Goal: Navigation & Orientation: Find specific page/section

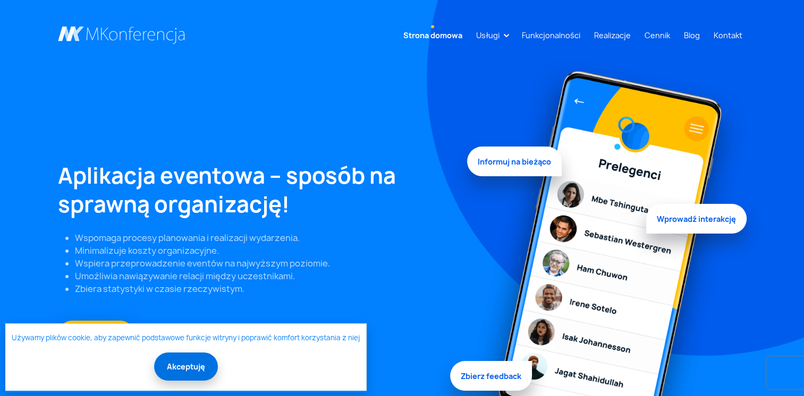
click at [170, 358] on button "Akceptuję" at bounding box center [186, 367] width 64 height 28
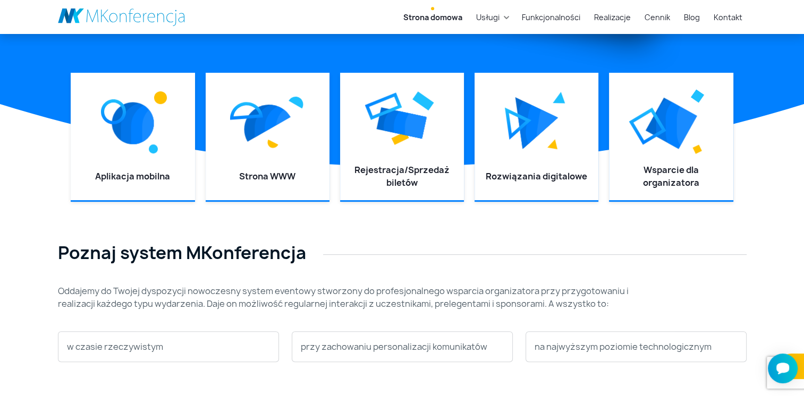
scroll to position [372, 0]
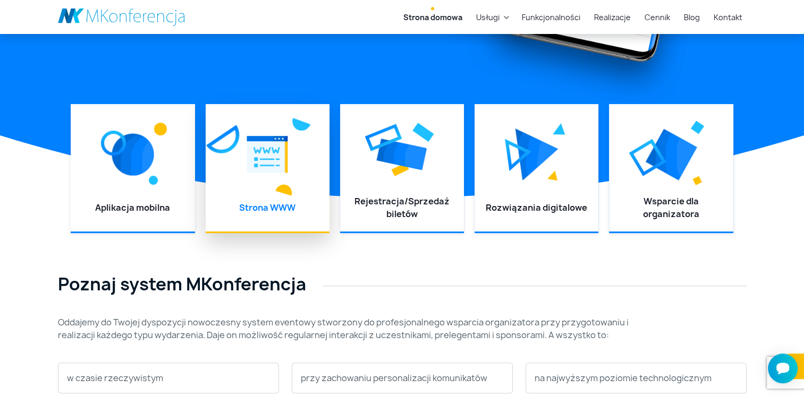
click at [274, 199] on li "Strona WWW" at bounding box center [268, 168] width 124 height 128
click at [261, 209] on link "Strona WWW" at bounding box center [267, 208] width 56 height 12
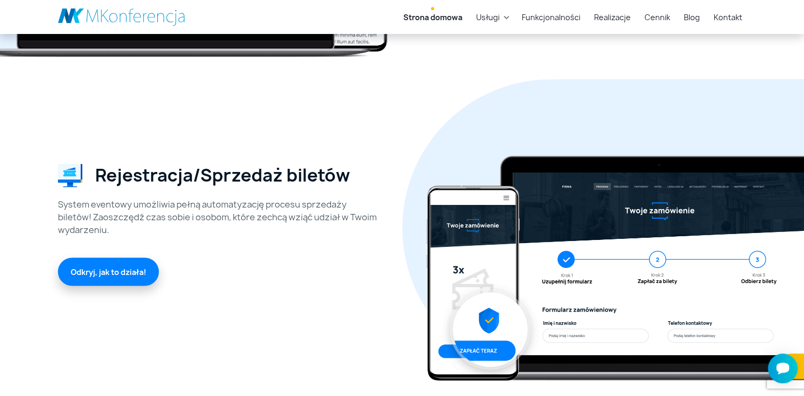
scroll to position [1806, 0]
